Goal: Download file/media

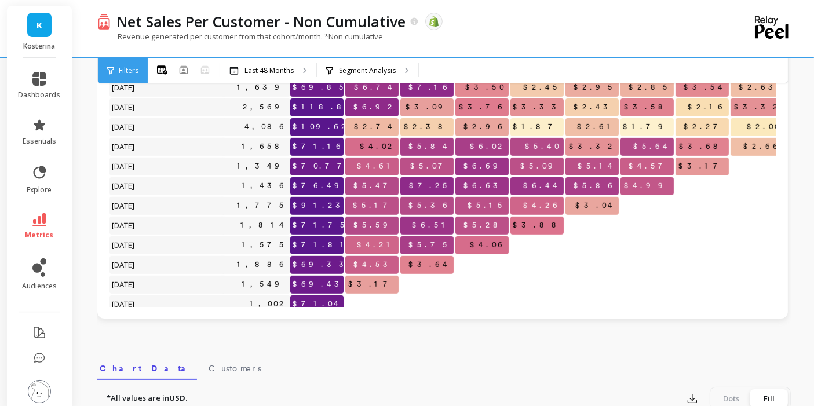
scroll to position [261, 0]
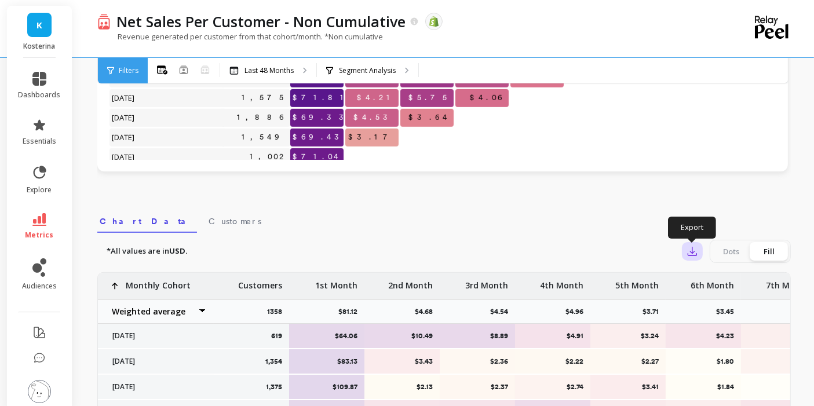
click at [698, 244] on button "button" at bounding box center [692, 251] width 21 height 19
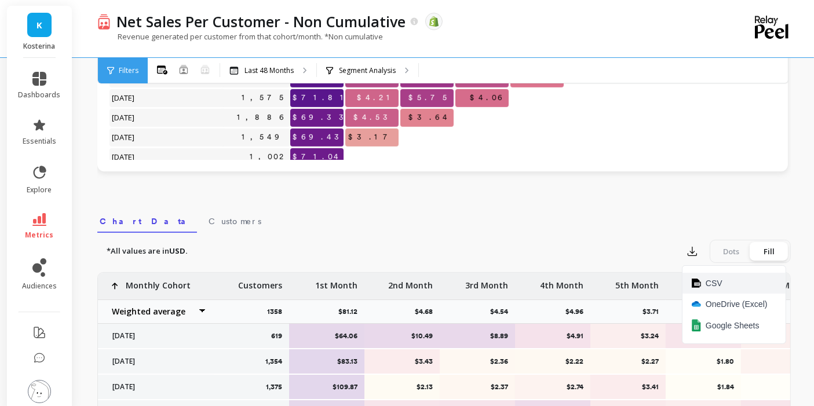
click at [733, 277] on button "CSV" at bounding box center [734, 283] width 103 height 21
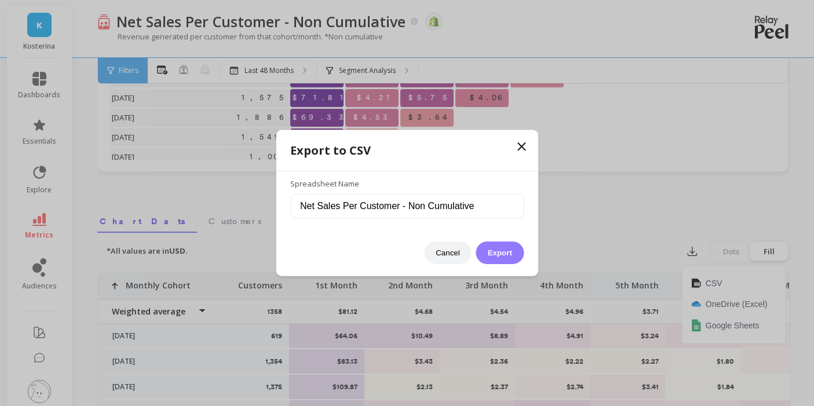
click at [498, 245] on button "Export" at bounding box center [500, 253] width 48 height 23
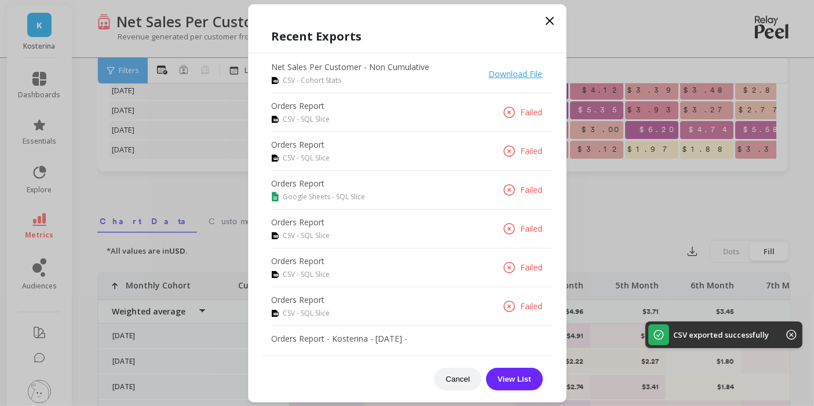
click at [506, 72] on link "Download File" at bounding box center [516, 73] width 54 height 11
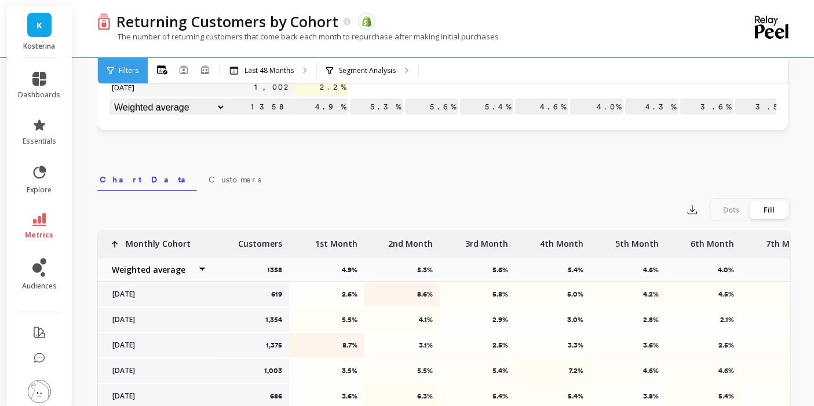
scroll to position [304, 0]
click at [690, 205] on icon "button" at bounding box center [693, 209] width 12 height 12
click at [717, 236] on span "CSV" at bounding box center [714, 241] width 17 height 12
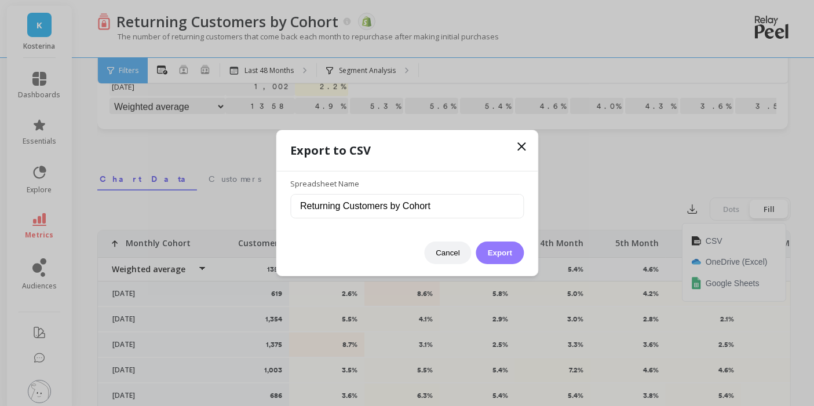
click at [504, 252] on button "Export" at bounding box center [500, 253] width 48 height 23
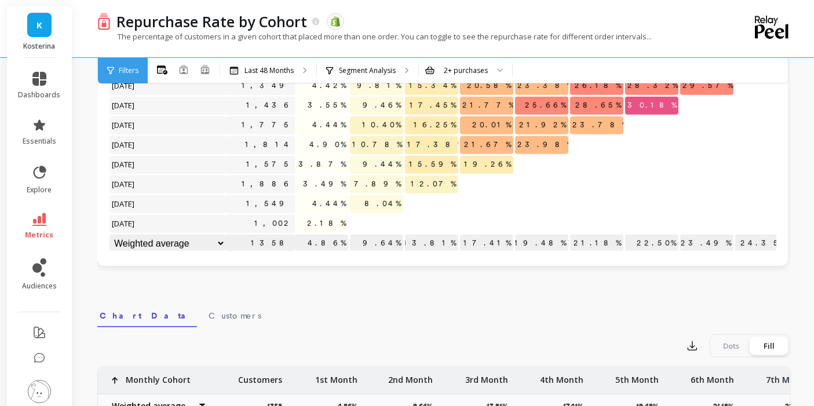
scroll to position [168, 0]
click at [694, 353] on div "Export" at bounding box center [692, 345] width 21 height 19
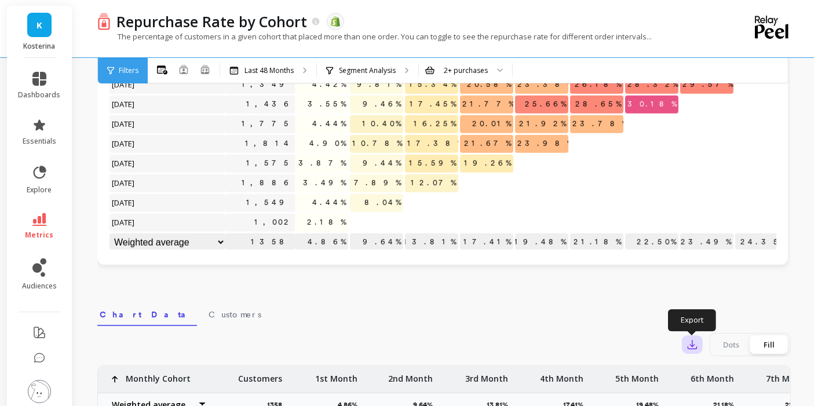
click at [694, 347] on icon "button" at bounding box center [693, 345] width 12 height 12
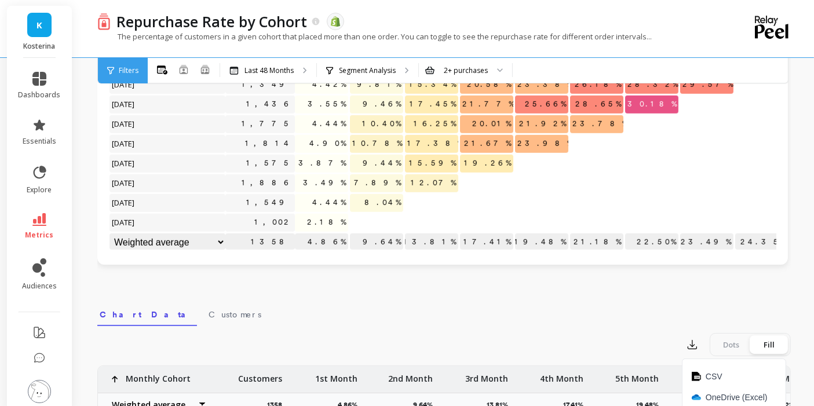
click at [707, 360] on div "CSV OneDrive (Excel) Google Sheets" at bounding box center [734, 398] width 104 height 79
click at [720, 374] on span "CSV" at bounding box center [714, 377] width 17 height 12
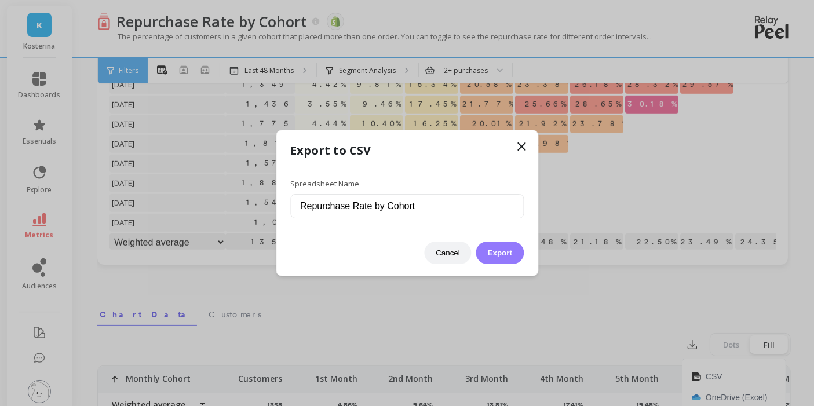
click at [503, 252] on button "Export" at bounding box center [500, 253] width 48 height 23
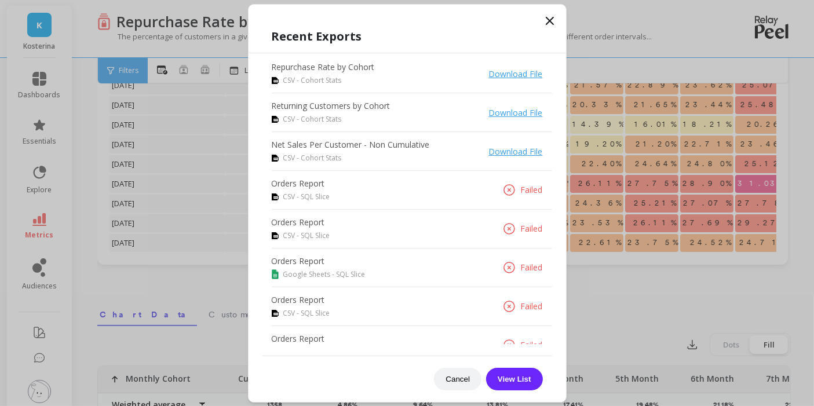
click at [506, 73] on link "Download File" at bounding box center [516, 73] width 54 height 11
click at [510, 73] on link "Download File" at bounding box center [516, 73] width 54 height 11
